Goal: Book appointment/travel/reservation

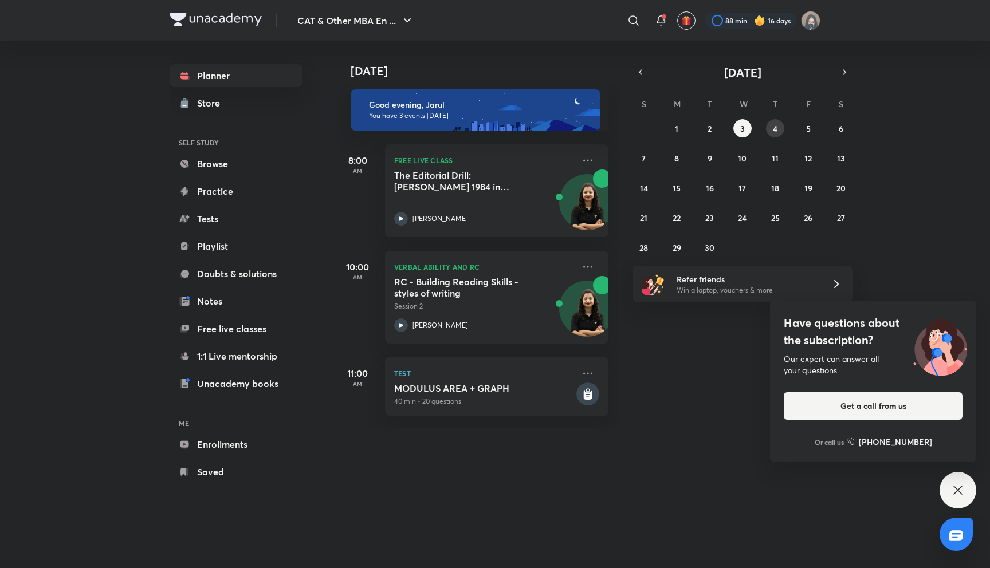
click at [766, 119] on div "31 1 2 3 4 5 6 7 8 9 10 11 12 13 14 15 16 17 18 19 20 21 22 23 24 25 26 27 28 2…" at bounding box center [742, 187] width 220 height 137
click at [767, 119] on div "31 1 2 3 4 5 6 7 8 9 10 11 12 13 14 15 16 17 18 19 20 21 22 23 24 25 26 27 28 2…" at bounding box center [742, 187] width 220 height 137
click at [771, 123] on button "4" at bounding box center [775, 128] width 18 height 18
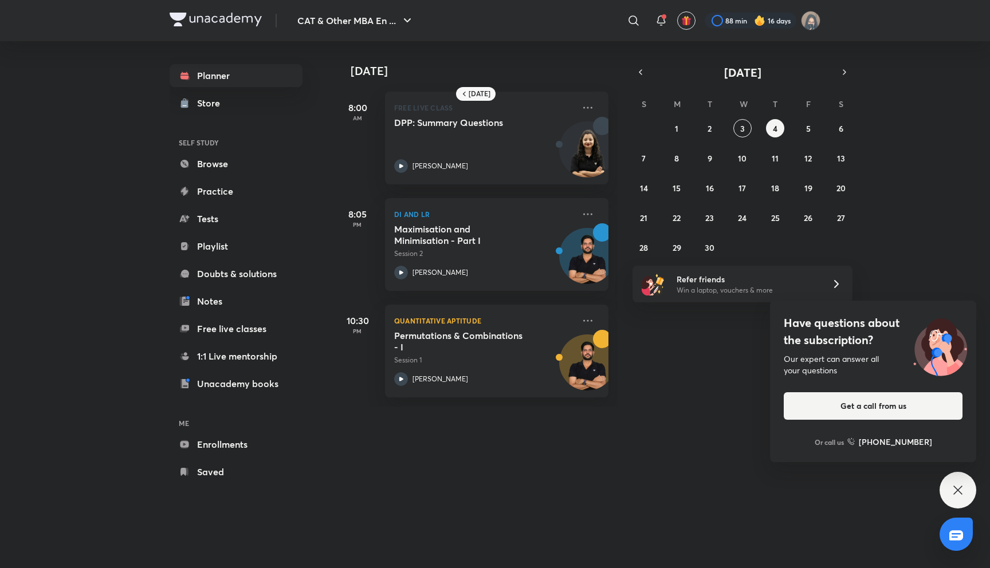
click at [348, 257] on div "8:05 PM" at bounding box center [358, 244] width 46 height 93
click at [713, 131] on button "2" at bounding box center [710, 128] width 18 height 18
